Goal: Information Seeking & Learning: Learn about a topic

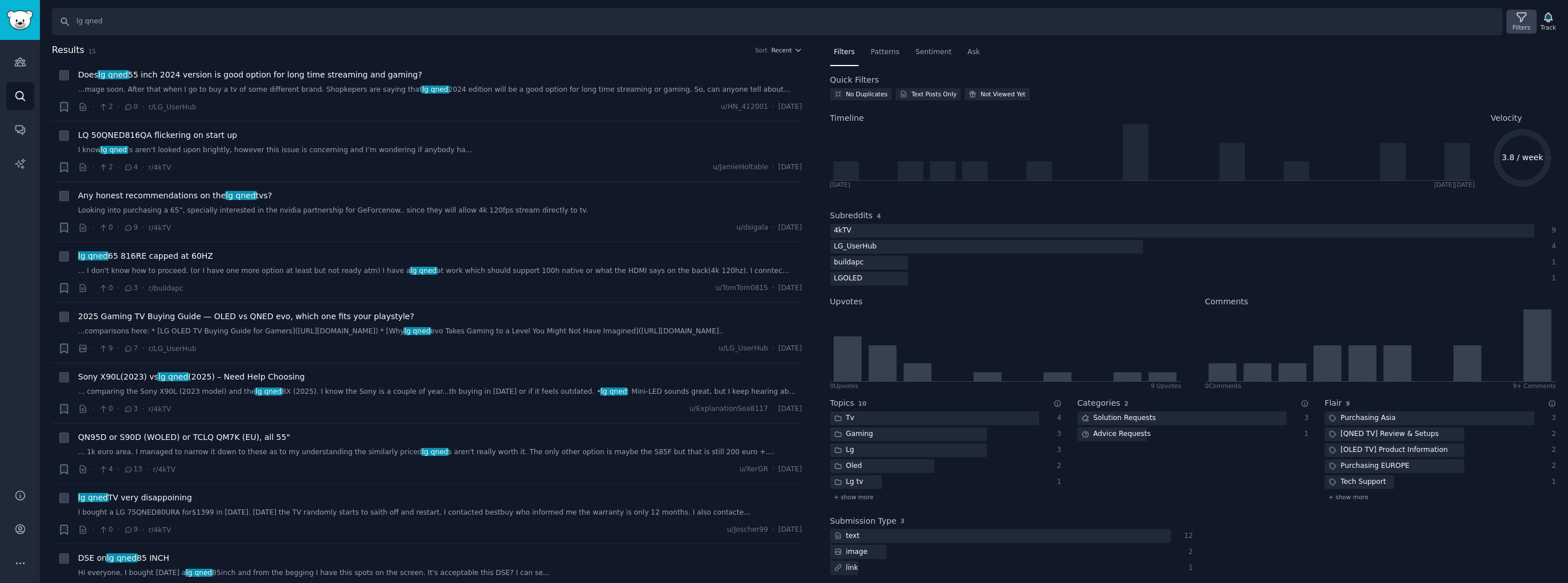
click at [1167, 24] on div "Filters" at bounding box center [1522, 27] width 18 height 8
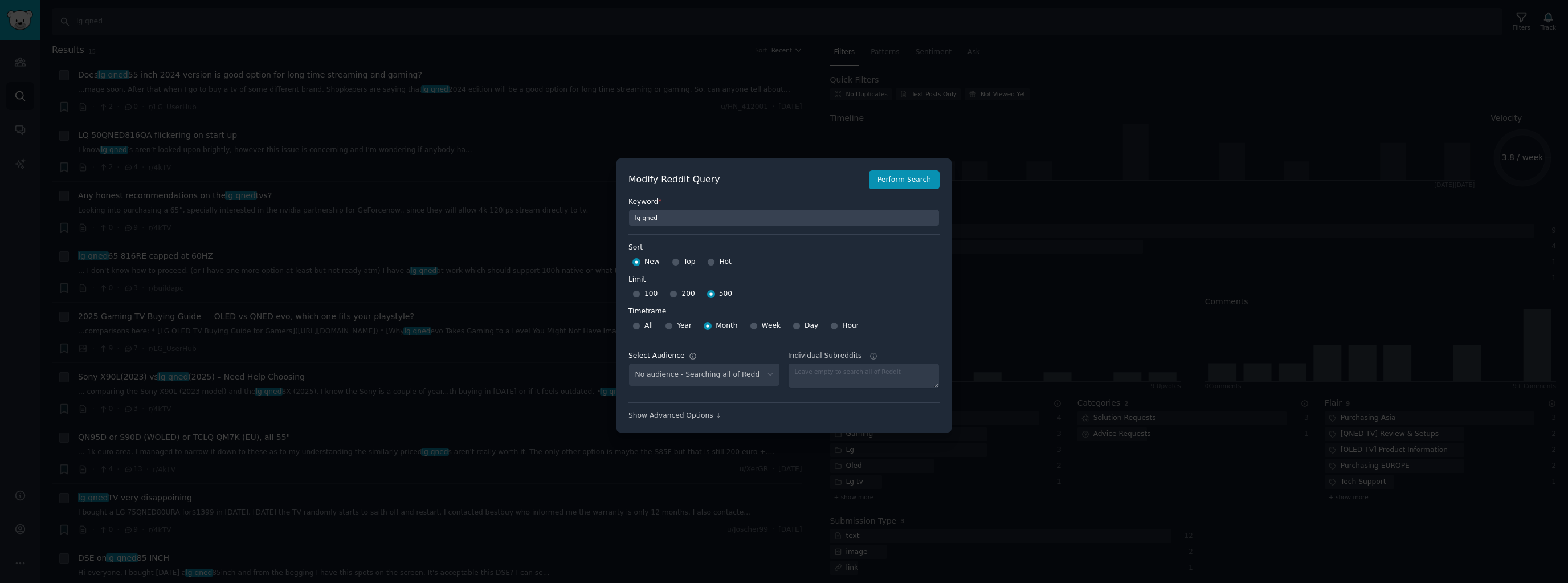
select select "c7830b3eec"
click at [647, 56] on div at bounding box center [784, 291] width 1568 height 583
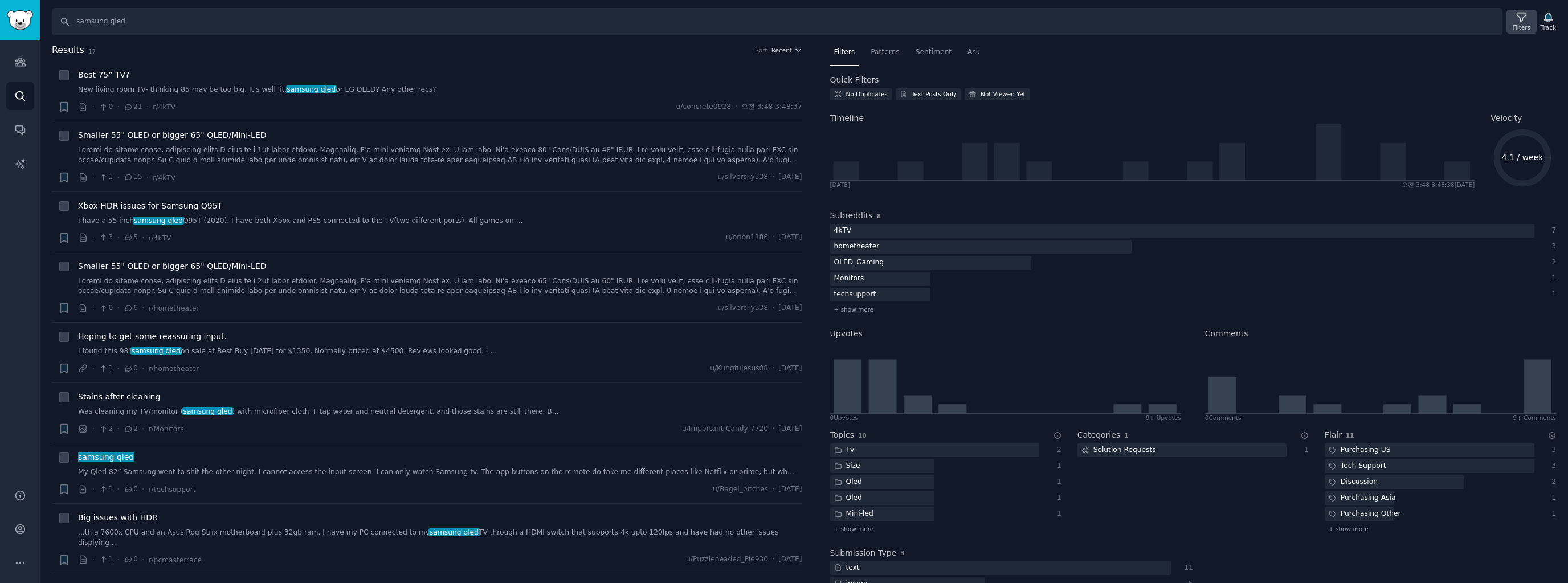
click at [1084, 17] on icon at bounding box center [1521, 17] width 12 height 12
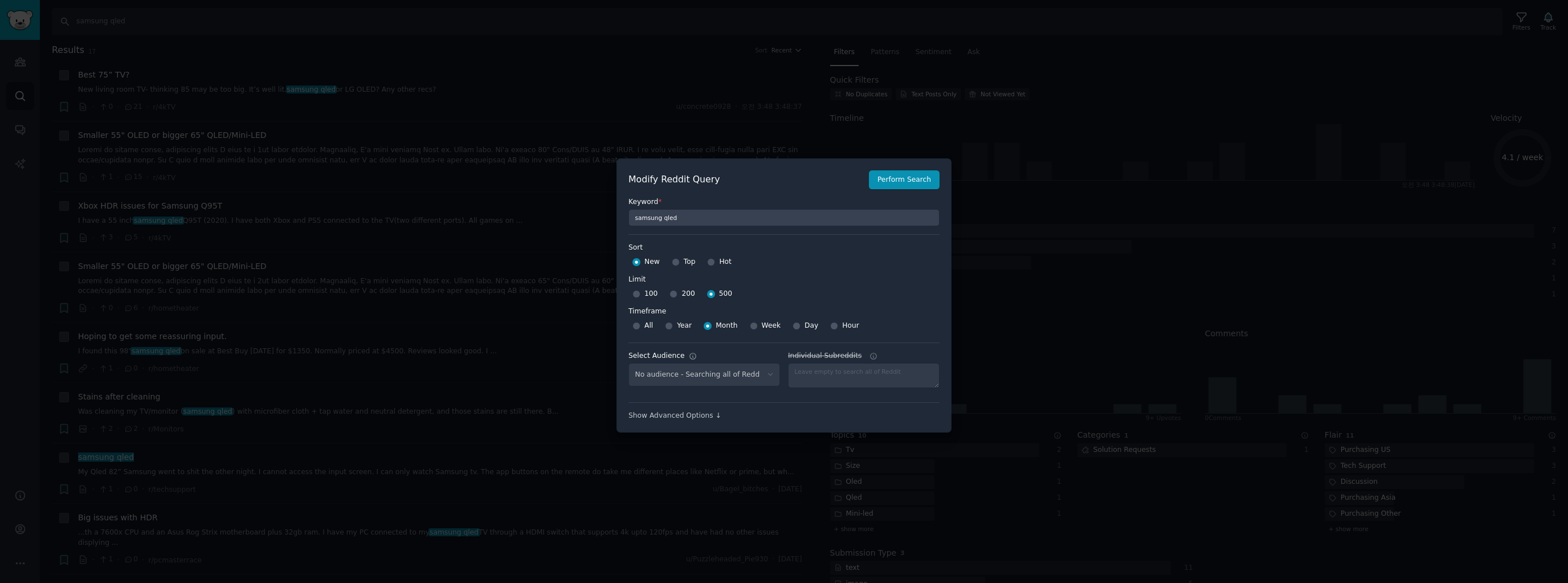
select select "c7830b3eec"
click at [544, 58] on div at bounding box center [784, 291] width 1568 height 583
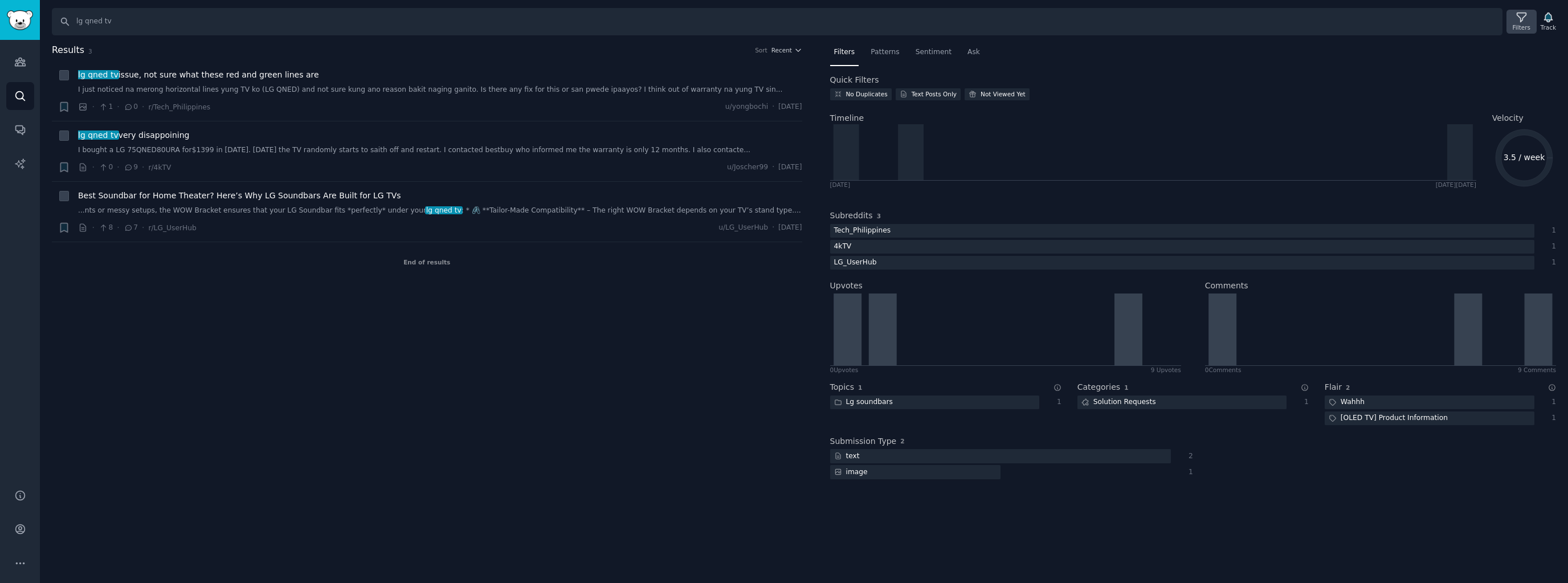
click at [1521, 22] on icon at bounding box center [1521, 17] width 12 height 12
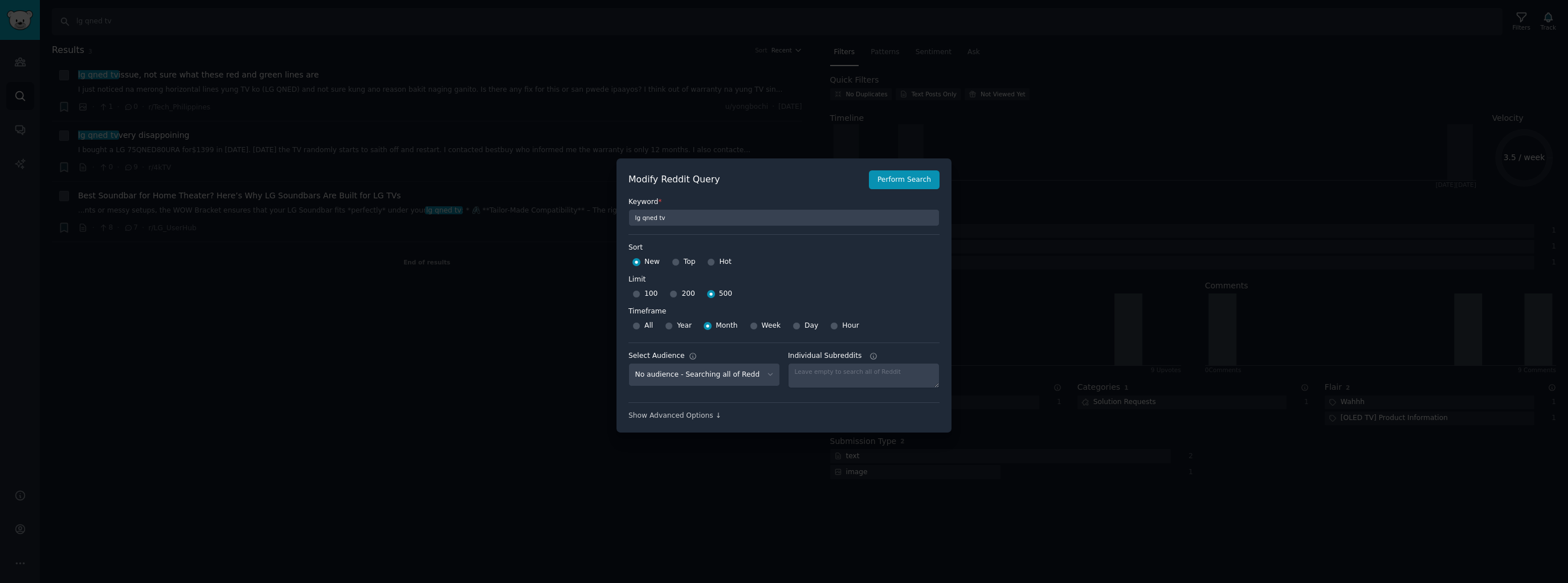
click at [451, 340] on div at bounding box center [784, 291] width 1568 height 583
